Goal: Task Accomplishment & Management: Manage account settings

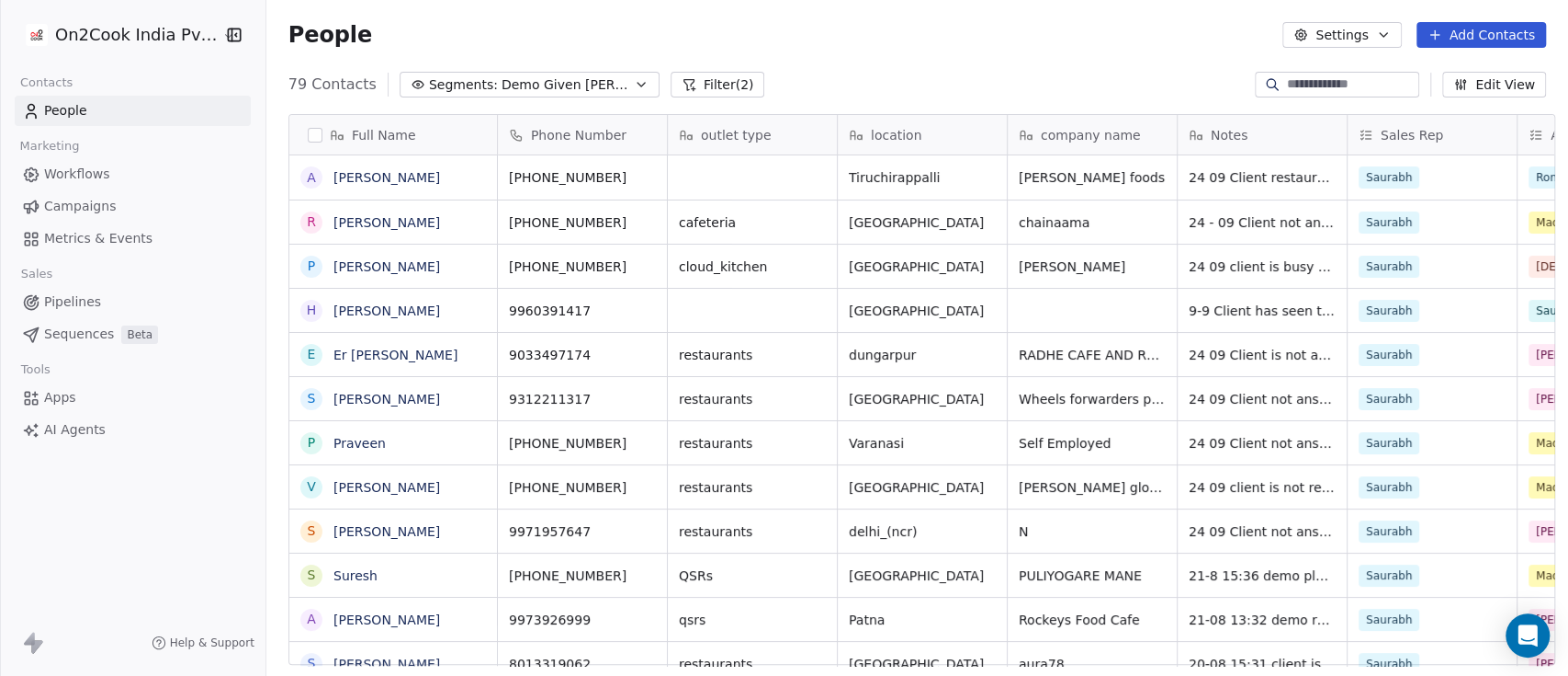
scroll to position [575, 1292]
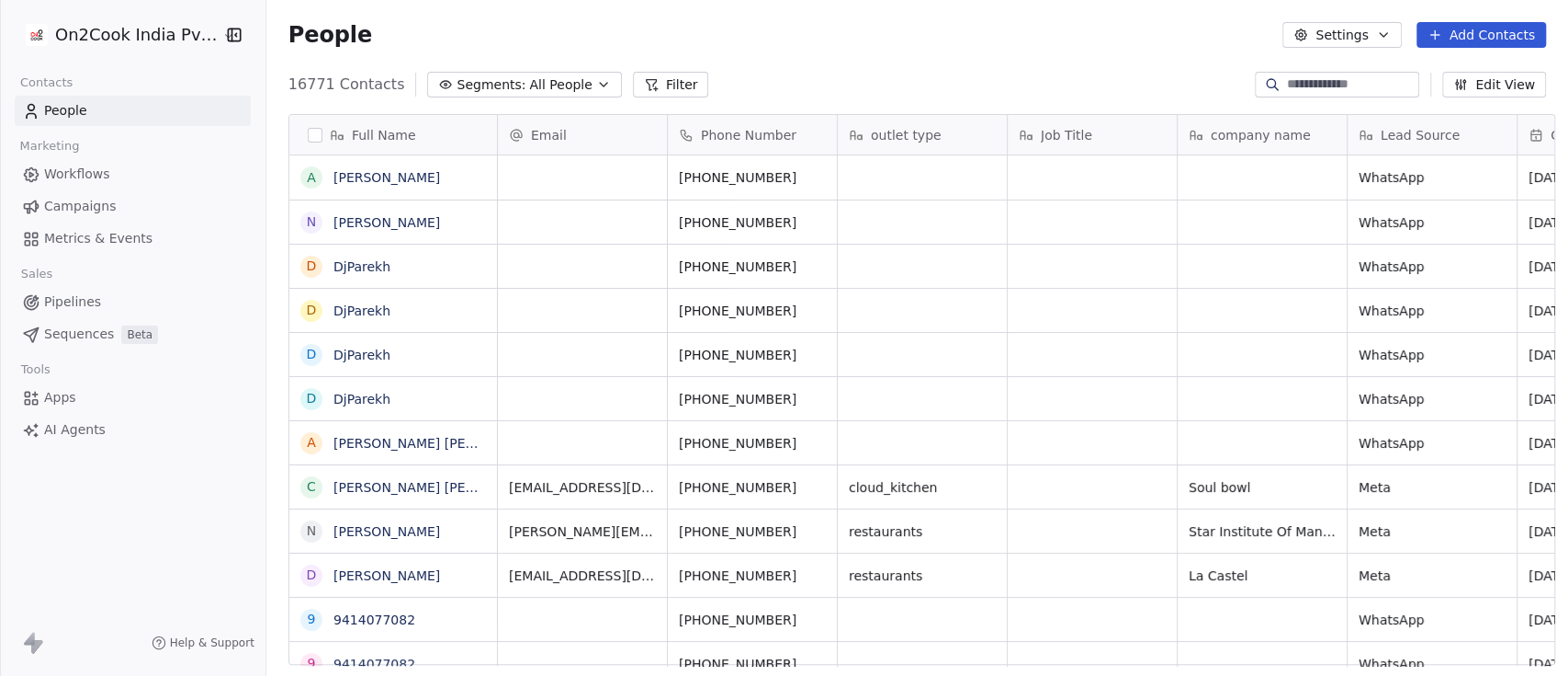
scroll to position [575, 1292]
click at [1468, 81] on icon "button" at bounding box center [1461, 85] width 15 height 15
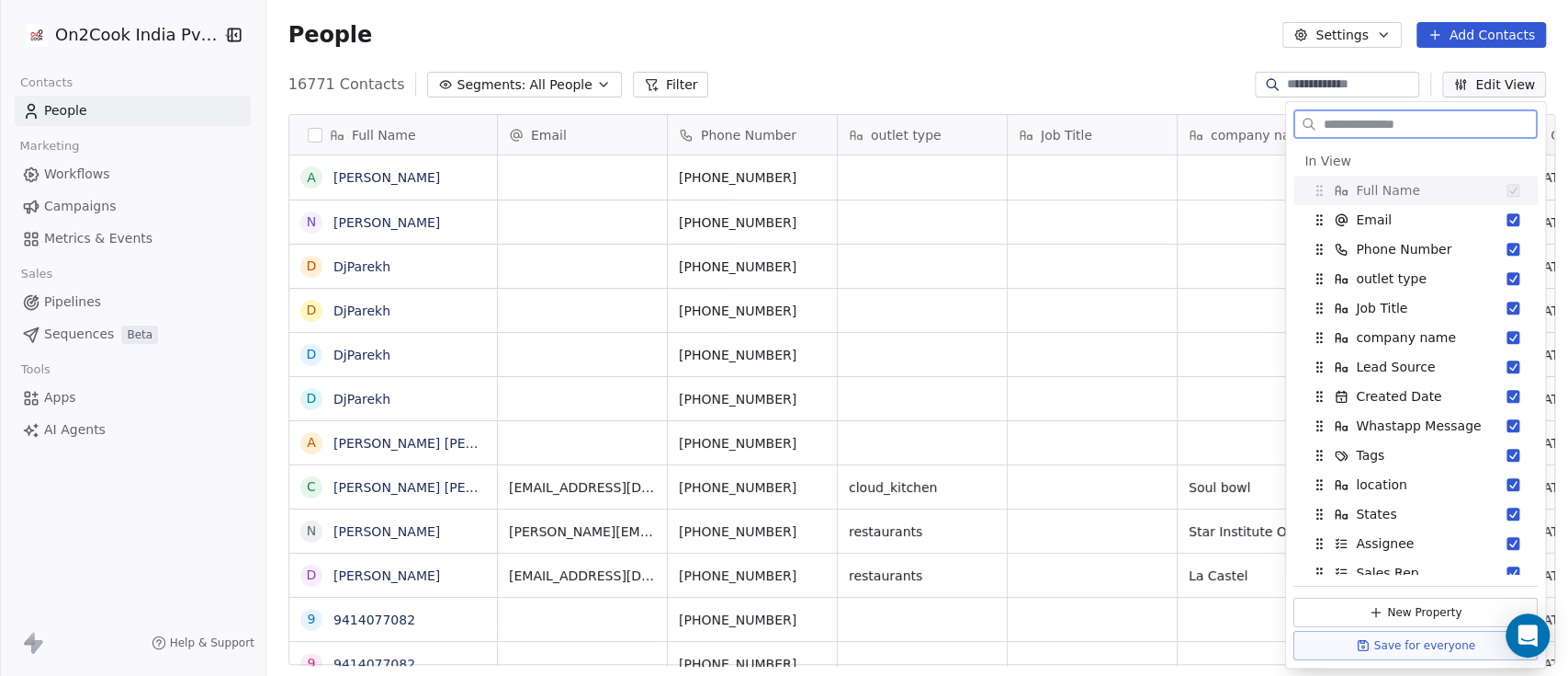
click at [1468, 81] on icon "button" at bounding box center [1461, 85] width 15 height 15
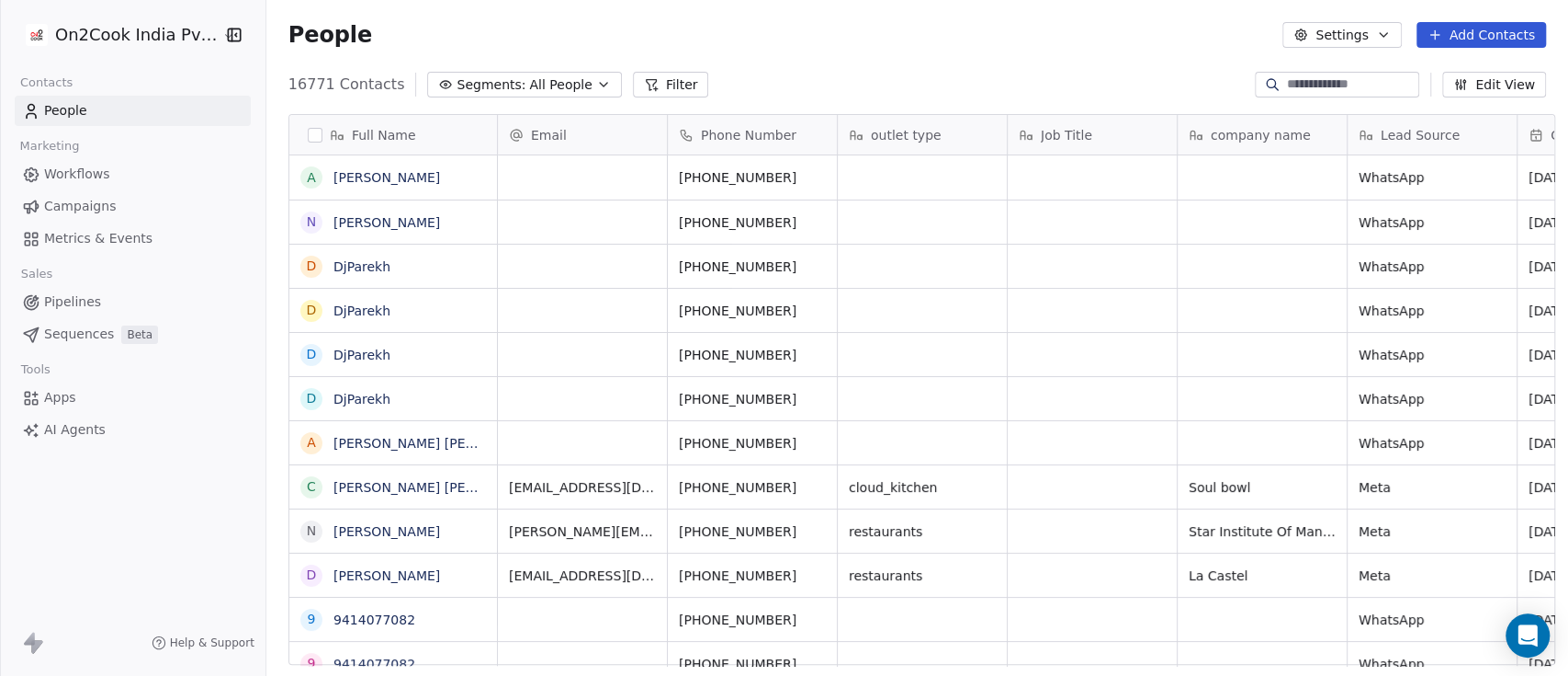
click at [308, 136] on button "button" at bounding box center [316, 136] width 15 height 15
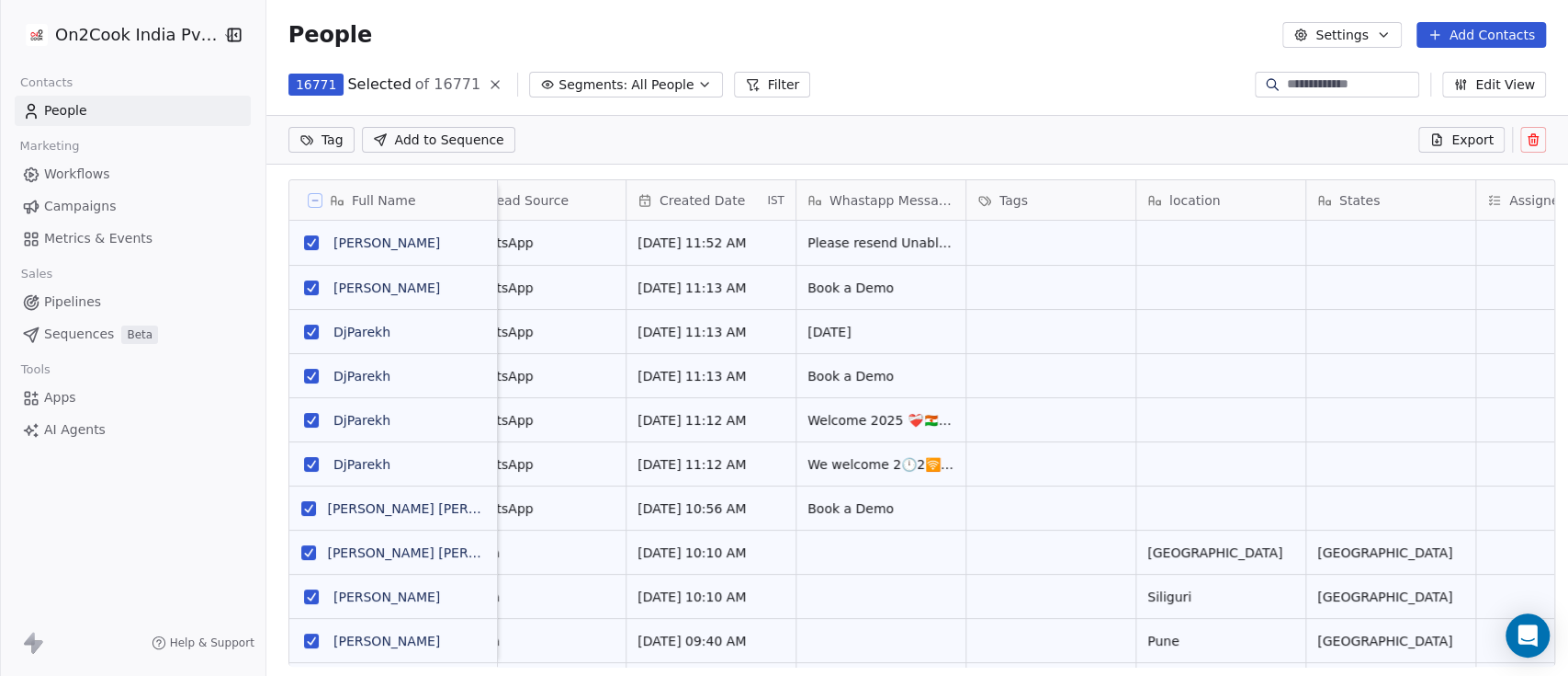
scroll to position [0, 903]
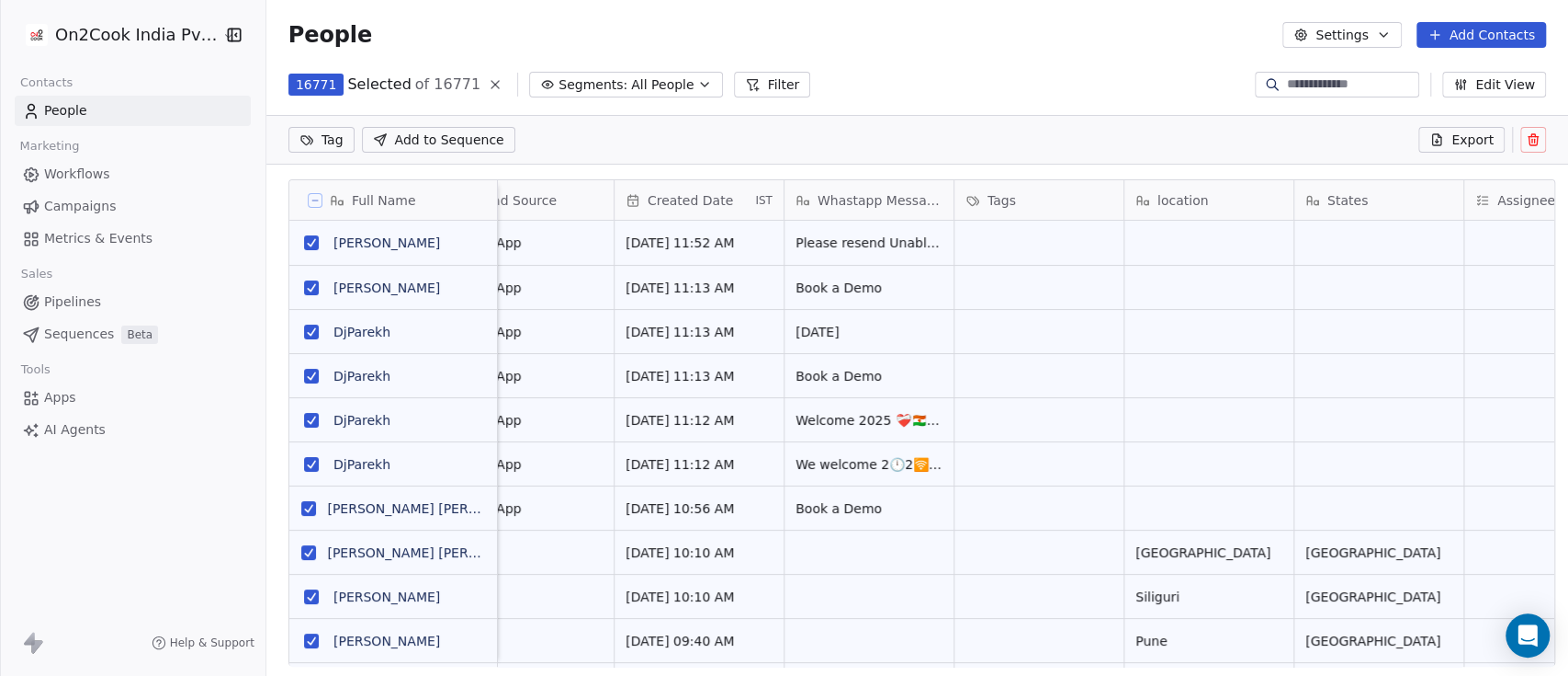
click at [103, 44] on html "On2Cook India Pvt. Ltd. Contacts People Marketing Workflows Campaigns Metrics &…" at bounding box center [784, 338] width 1568 height 676
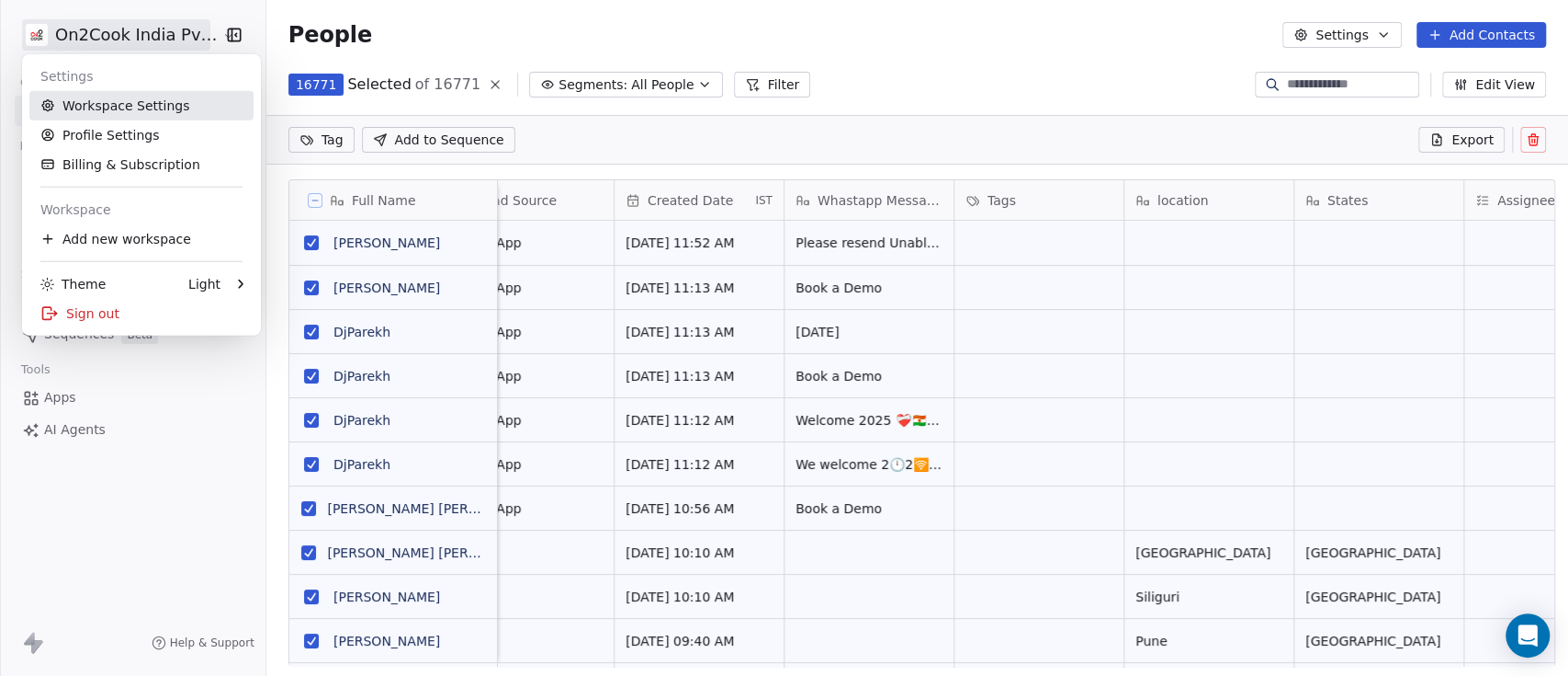
click at [120, 106] on link "Workspace Settings" at bounding box center [141, 106] width 224 height 29
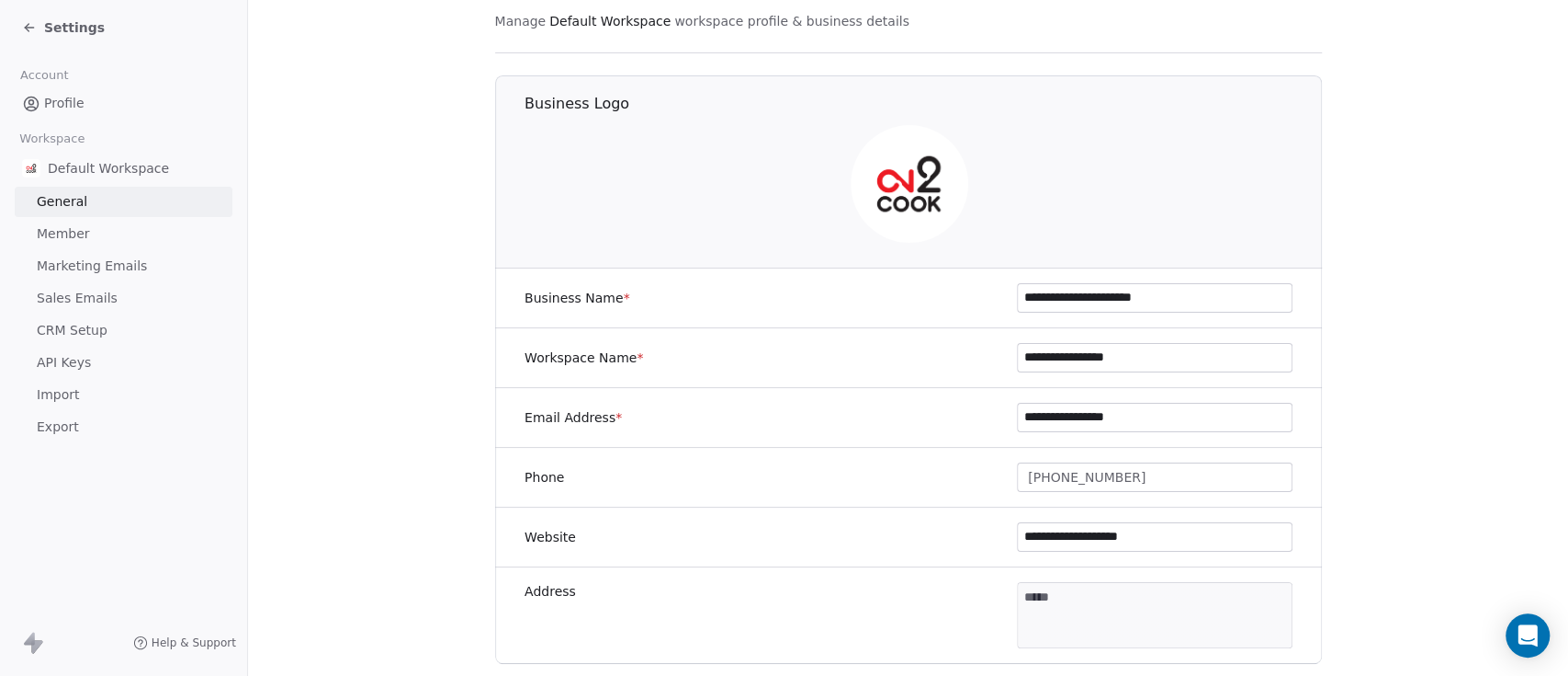
scroll to position [123, 0]
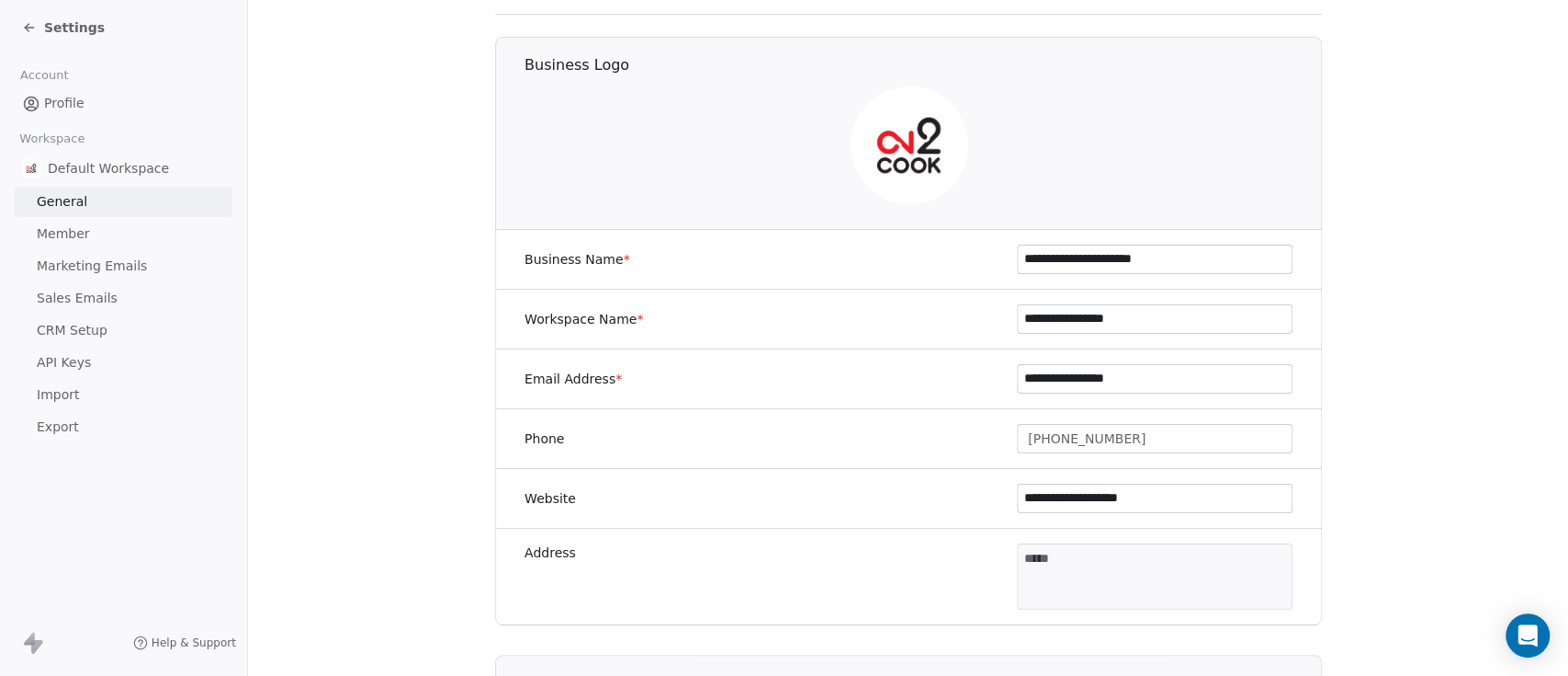
click at [76, 394] on span "Import" at bounding box center [57, 394] width 42 height 19
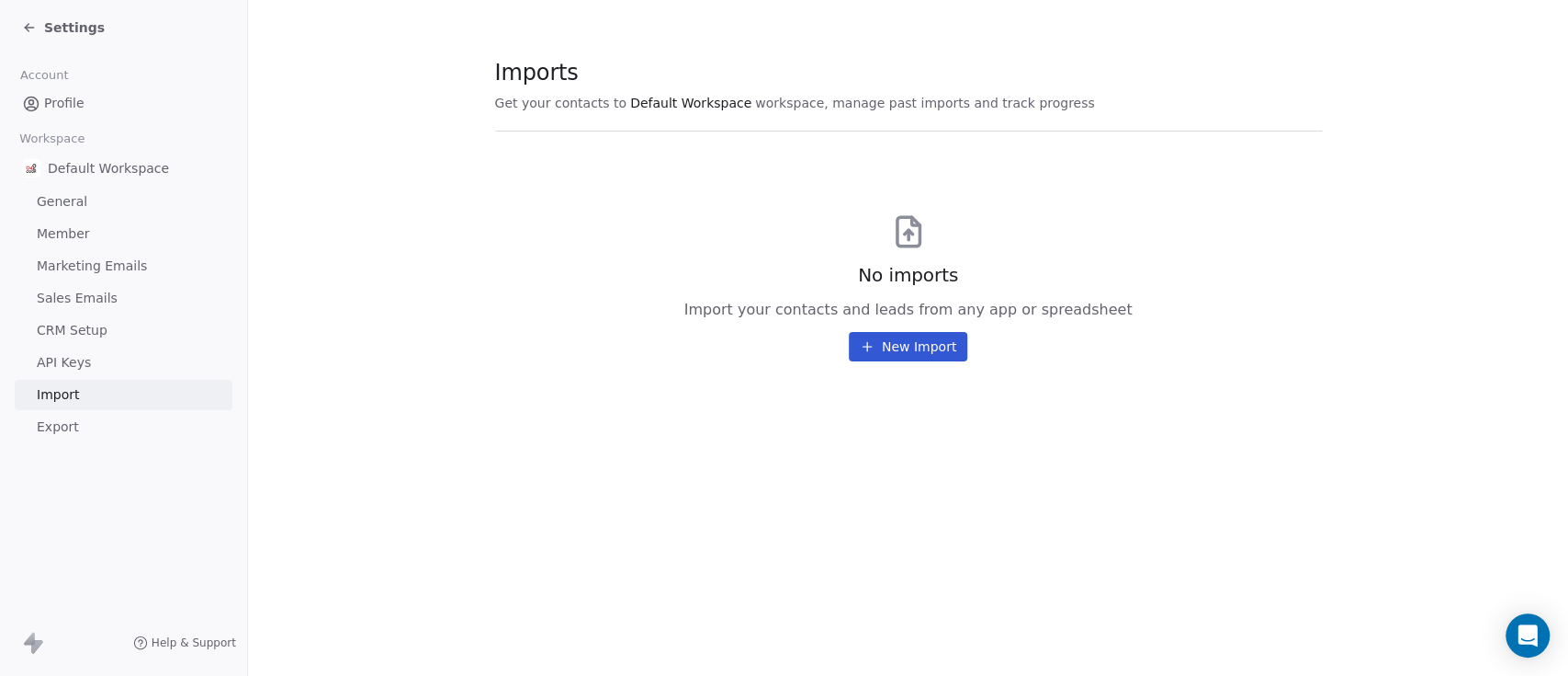
click at [78, 421] on link "Export" at bounding box center [123, 427] width 218 height 30
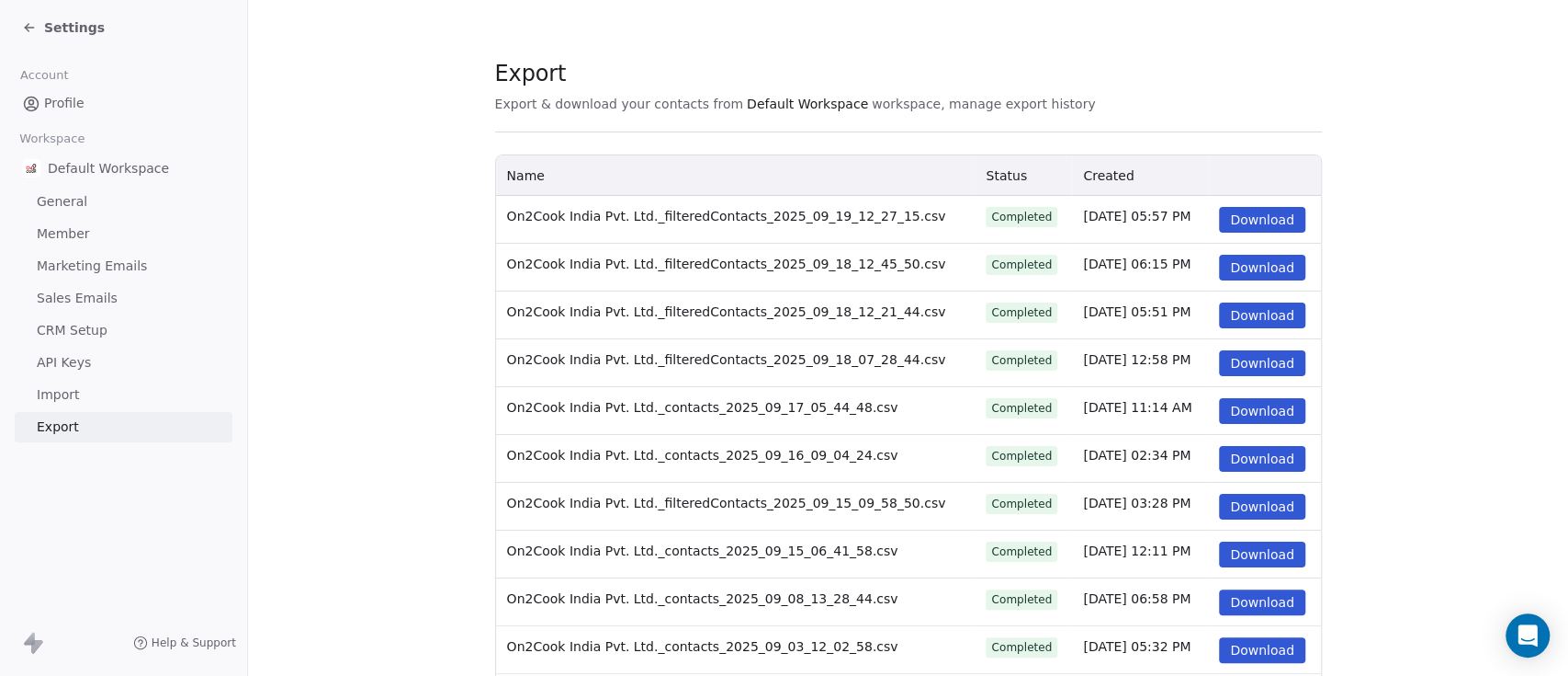
click at [602, 217] on span "On2Cook India Pvt. Ltd._filteredContacts_2025_09_19_12_27_15.csv" at bounding box center [727, 216] width 439 height 15
click at [75, 209] on span "General" at bounding box center [62, 202] width 51 height 19
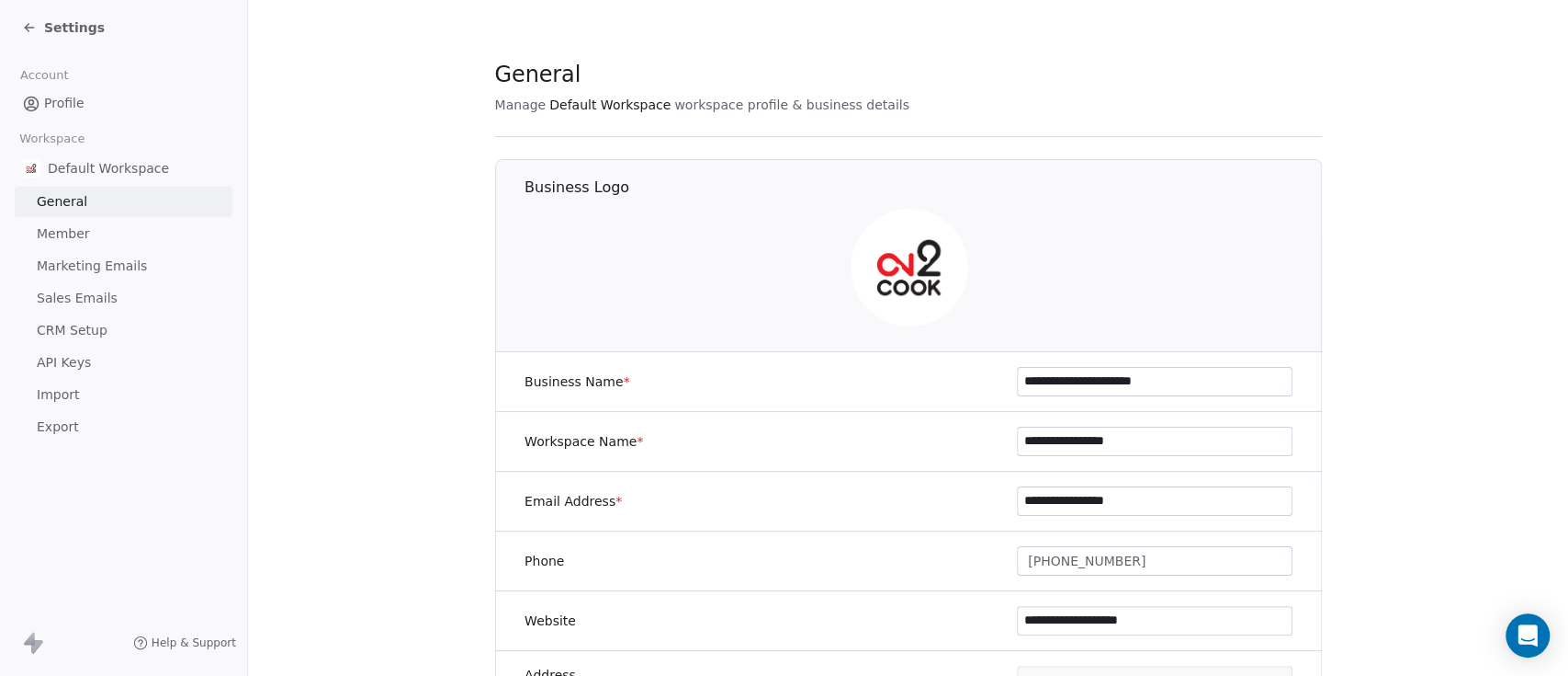
click at [49, 99] on span "Profile" at bounding box center [64, 103] width 41 height 19
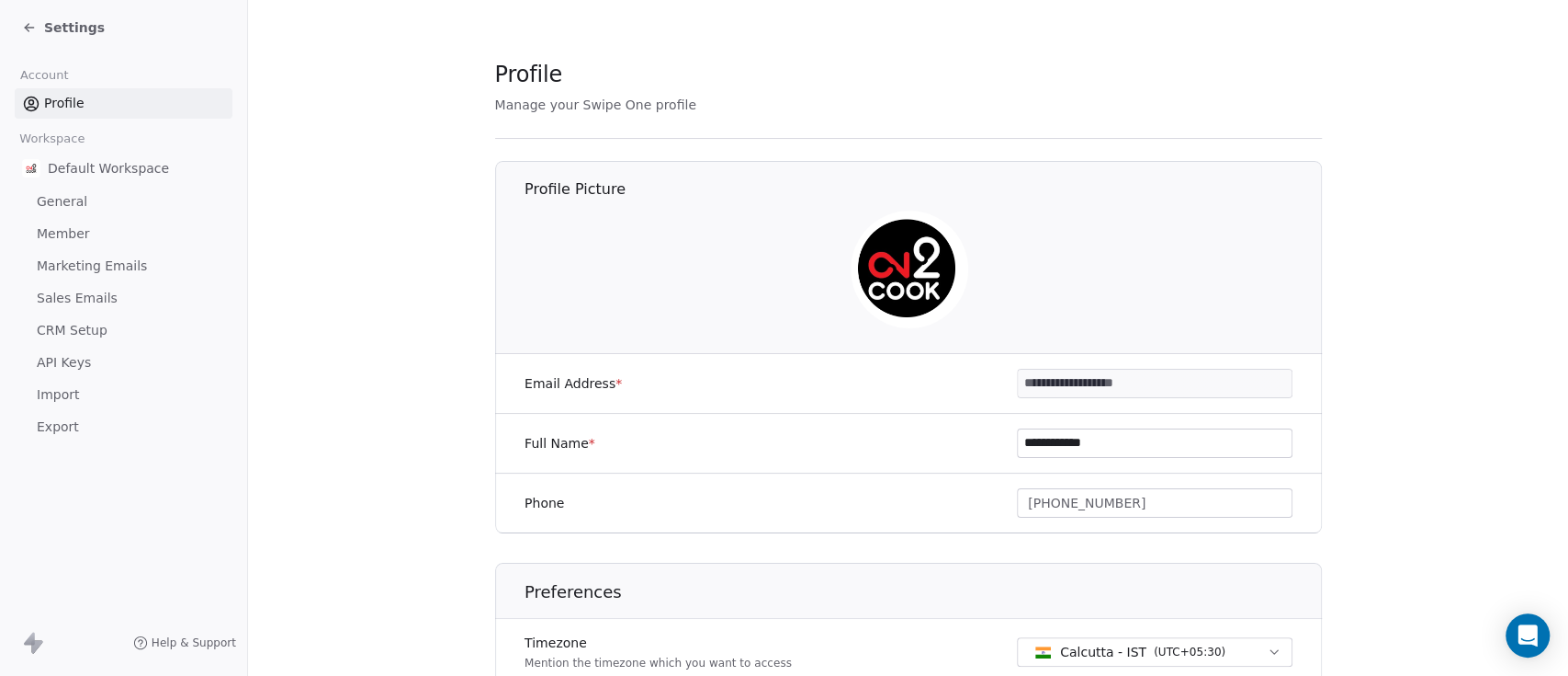
click at [36, 21] on icon at bounding box center [29, 27] width 15 height 15
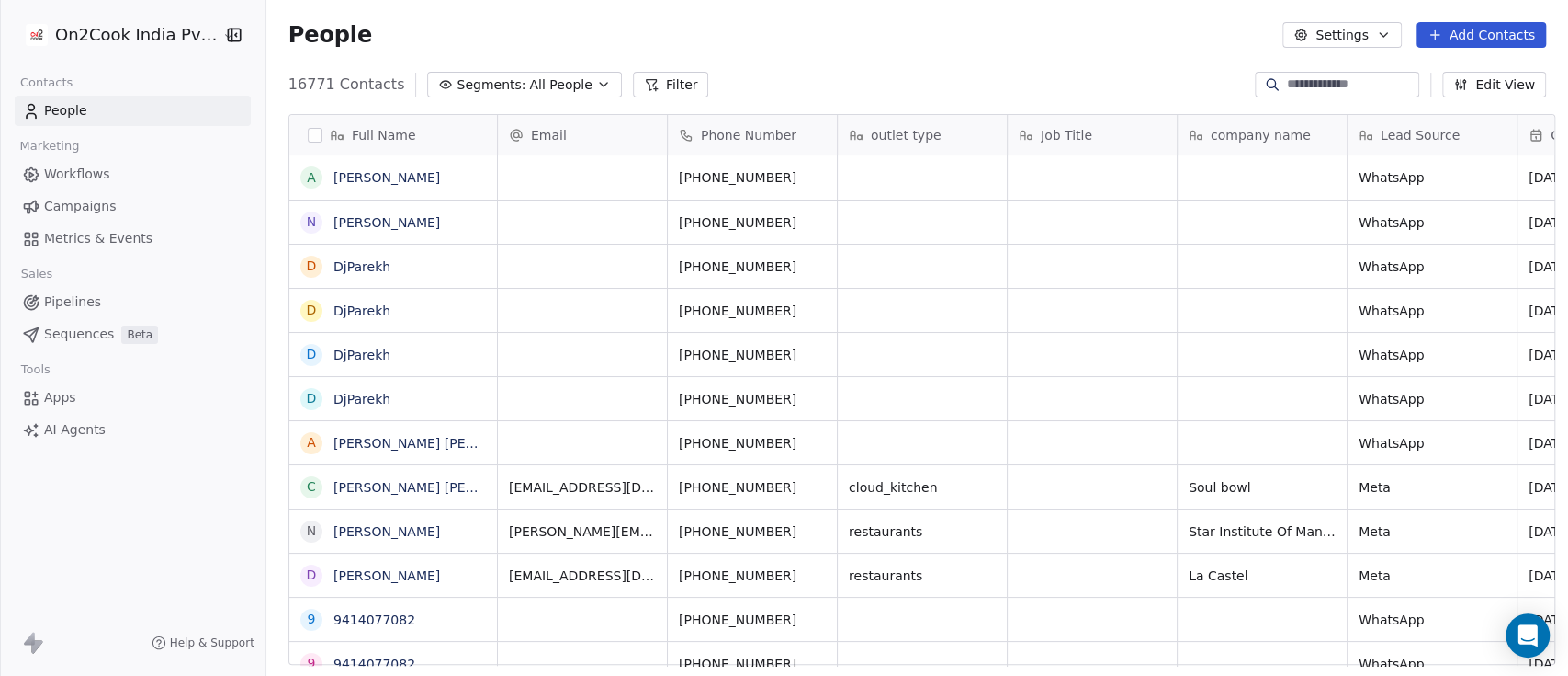
scroll to position [575, 1292]
click at [311, 128] on button "button" at bounding box center [316, 136] width 15 height 15
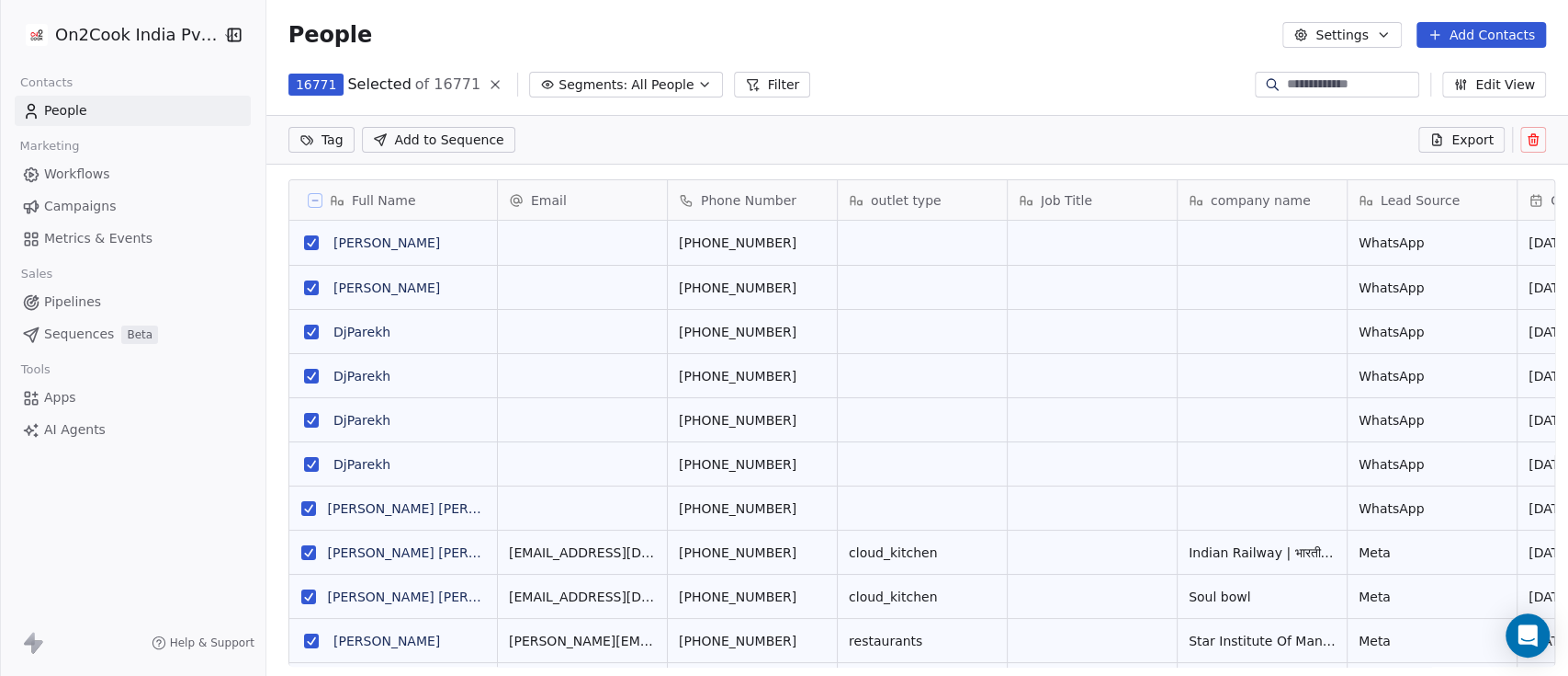
scroll to position [511, 1292]
click at [1465, 151] on button "Export" at bounding box center [1462, 140] width 87 height 25
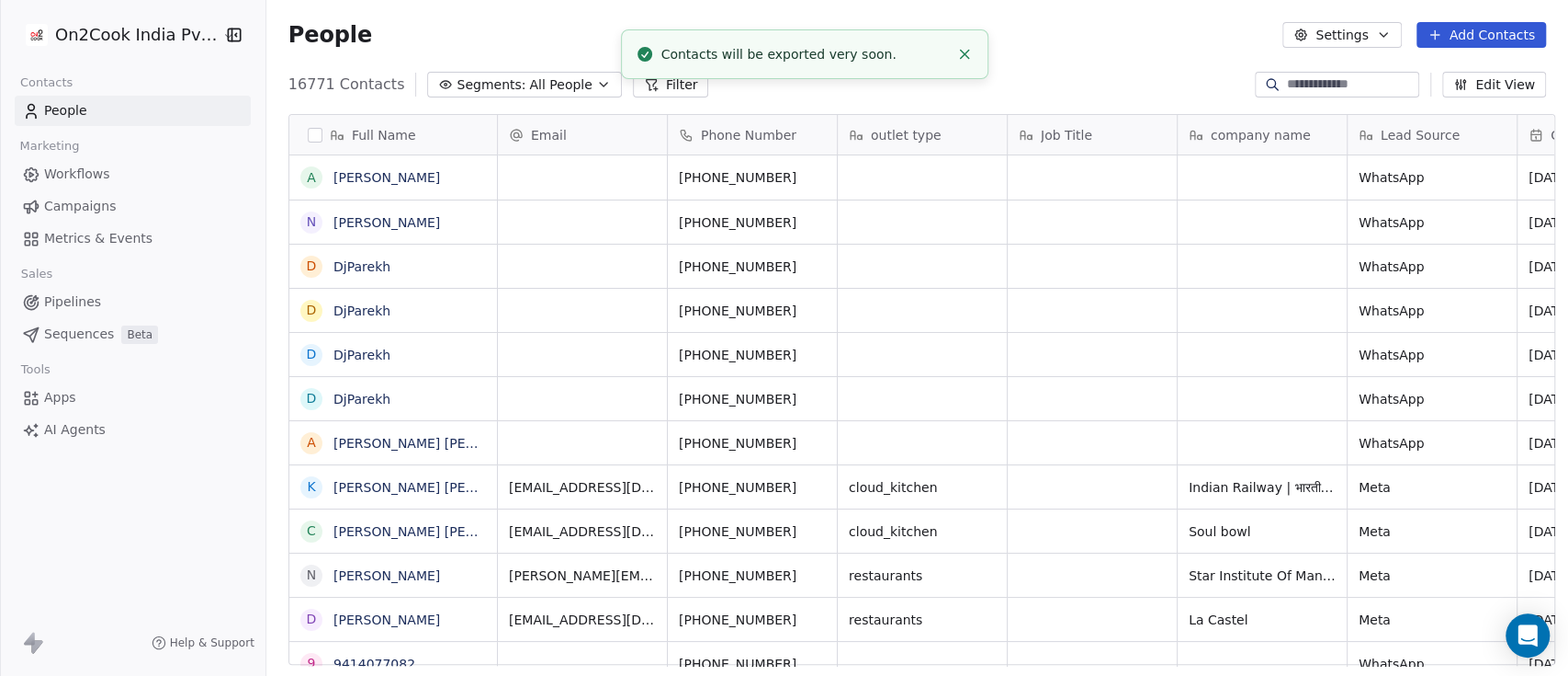
scroll to position [575, 1292]
